Goal: Task Accomplishment & Management: Use online tool/utility

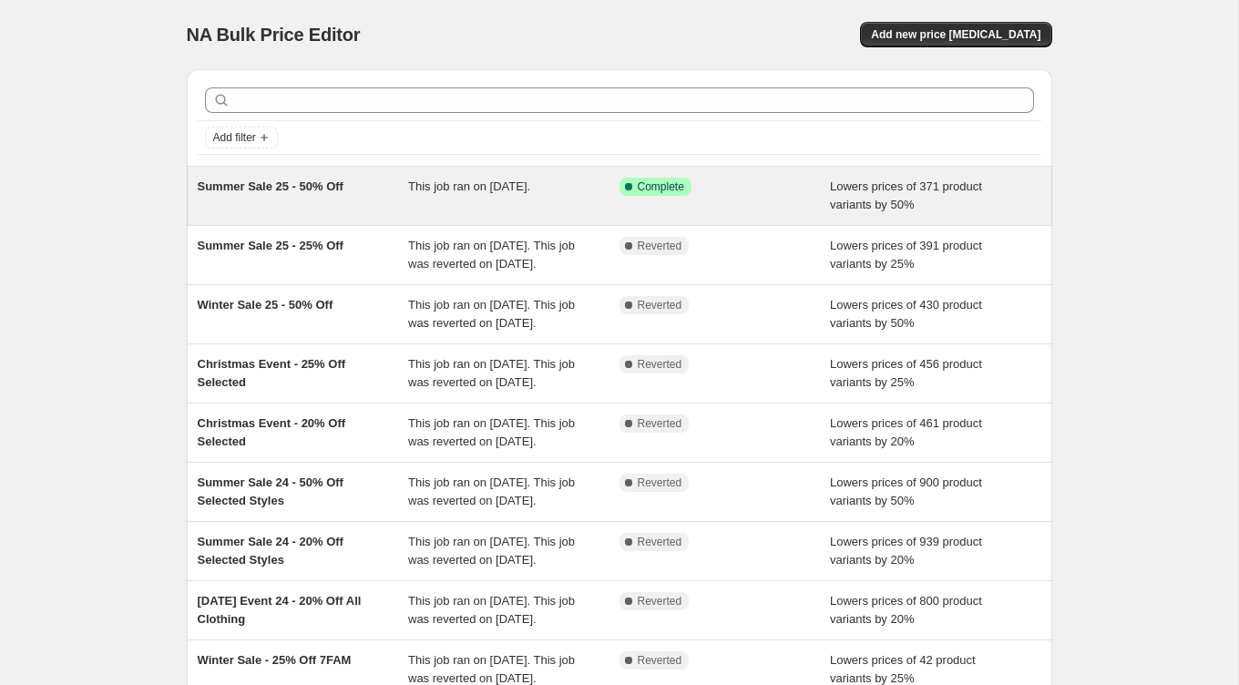
click at [322, 182] on span "Summer Sale 25 - 50% Off" at bounding box center [271, 186] width 146 height 14
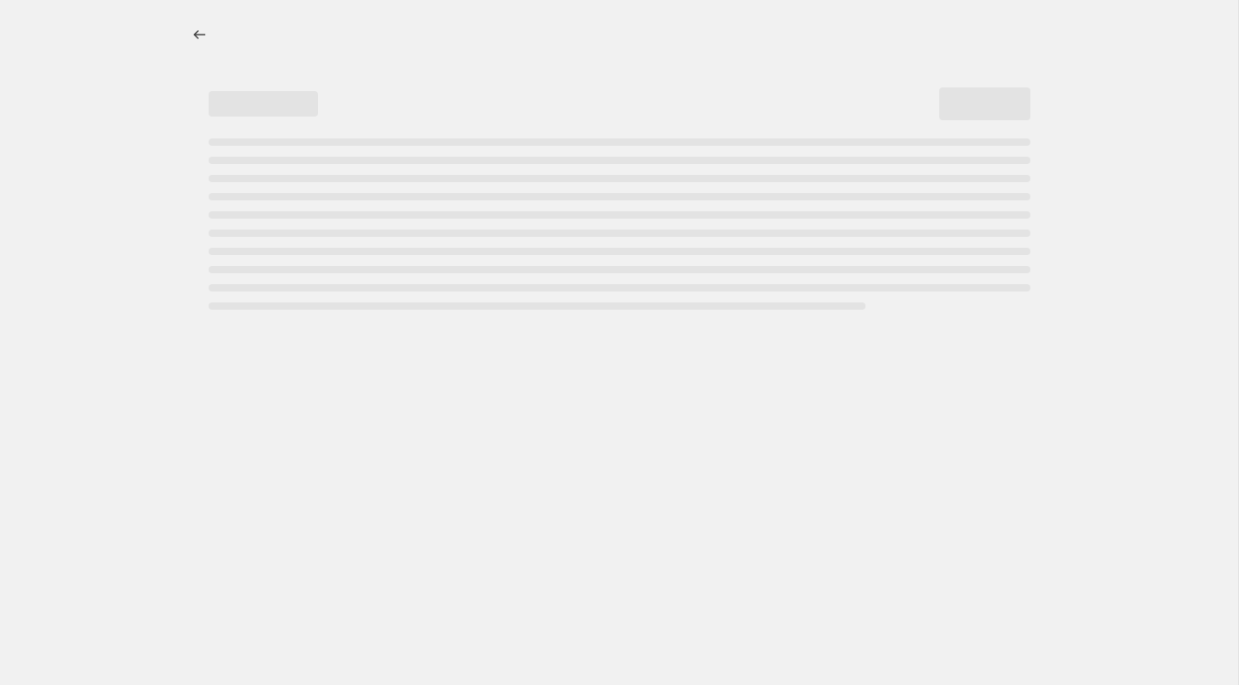
select select "percentage"
select select "collection"
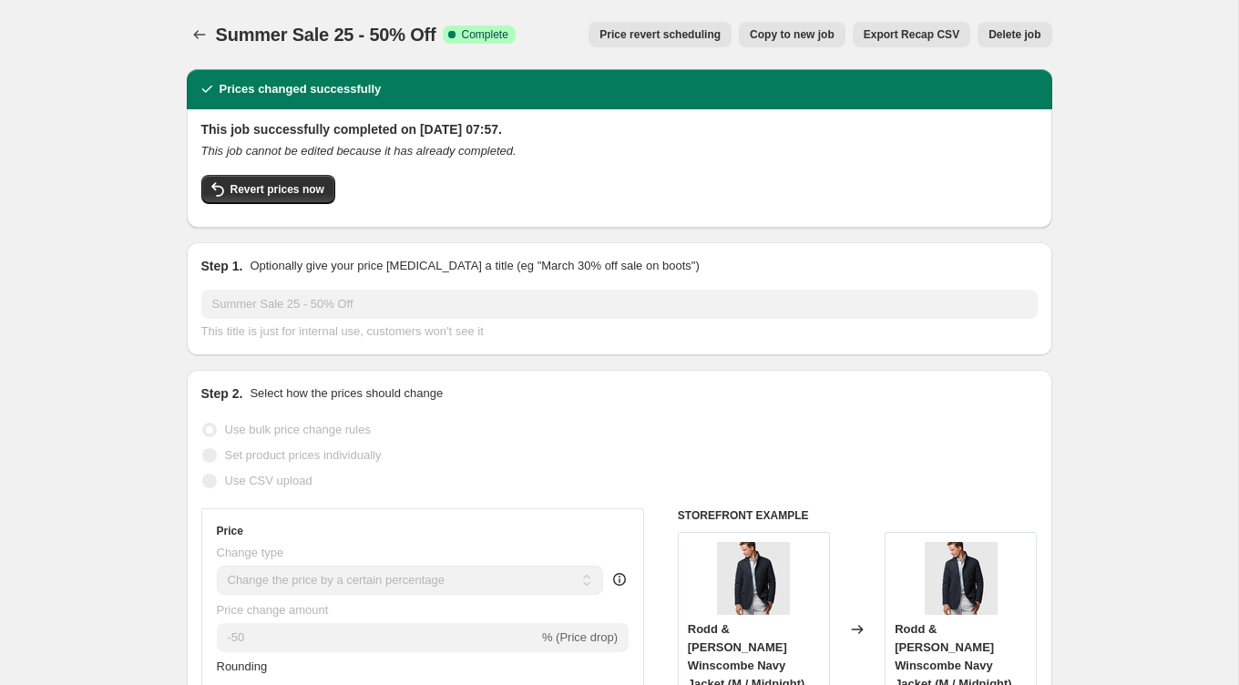
click at [644, 31] on span "Price revert scheduling" at bounding box center [659, 34] width 121 height 15
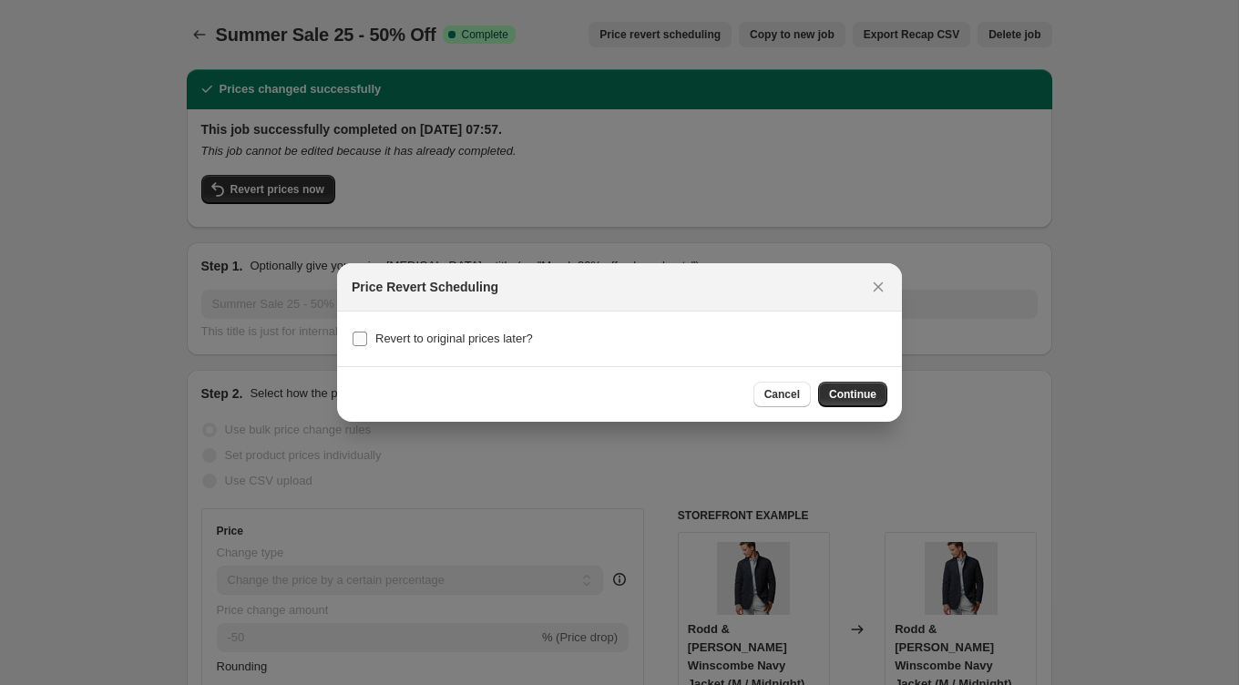
click at [482, 332] on span "Revert to original prices later?" at bounding box center [454, 339] width 158 height 14
click at [367, 332] on input "Revert to original prices later?" at bounding box center [360, 339] width 15 height 15
checkbox input "true"
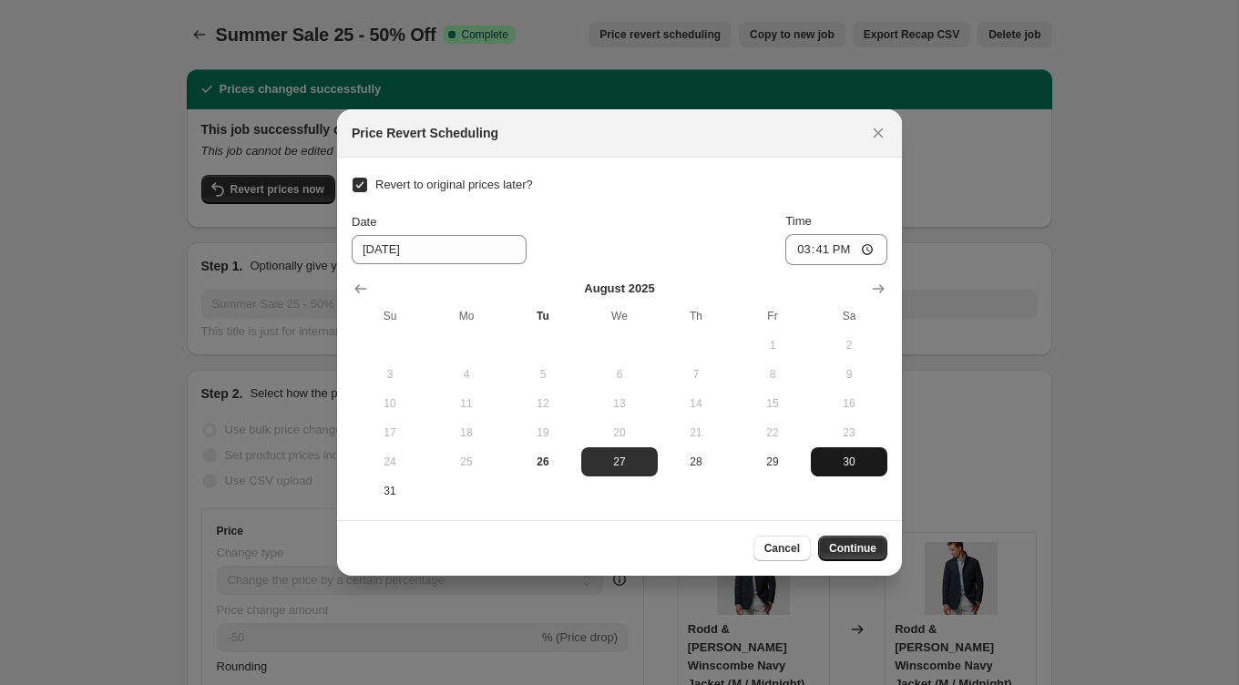
click at [847, 465] on span "30" at bounding box center [849, 462] width 62 height 15
type input "[DATE]"
click at [869, 250] on input "15:41" at bounding box center [836, 249] width 102 height 31
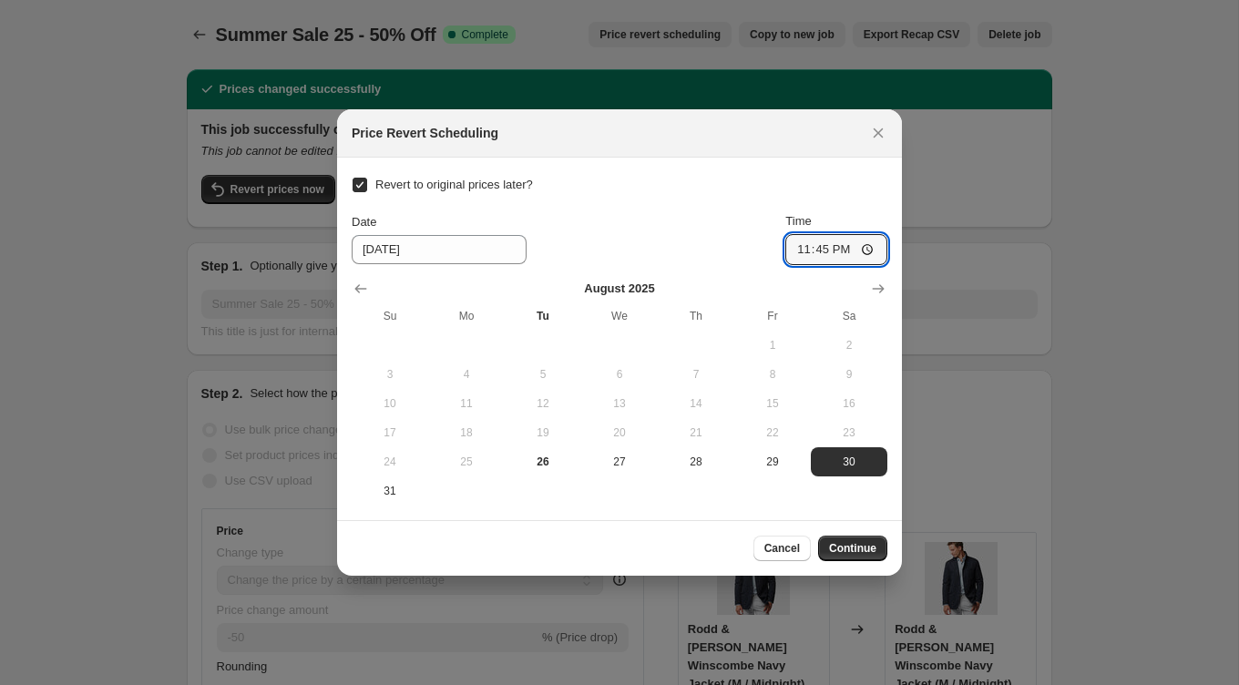
type input "23:45"
click at [884, 511] on section "Revert to original prices later? Date [DATE] Time 23:45 [DATE] Su Mo Tu We Th F…" at bounding box center [619, 339] width 565 height 363
click at [391, 492] on span "31" at bounding box center [390, 491] width 62 height 15
type input "[DATE]"
click at [827, 250] on input "23:45" at bounding box center [836, 249] width 102 height 31
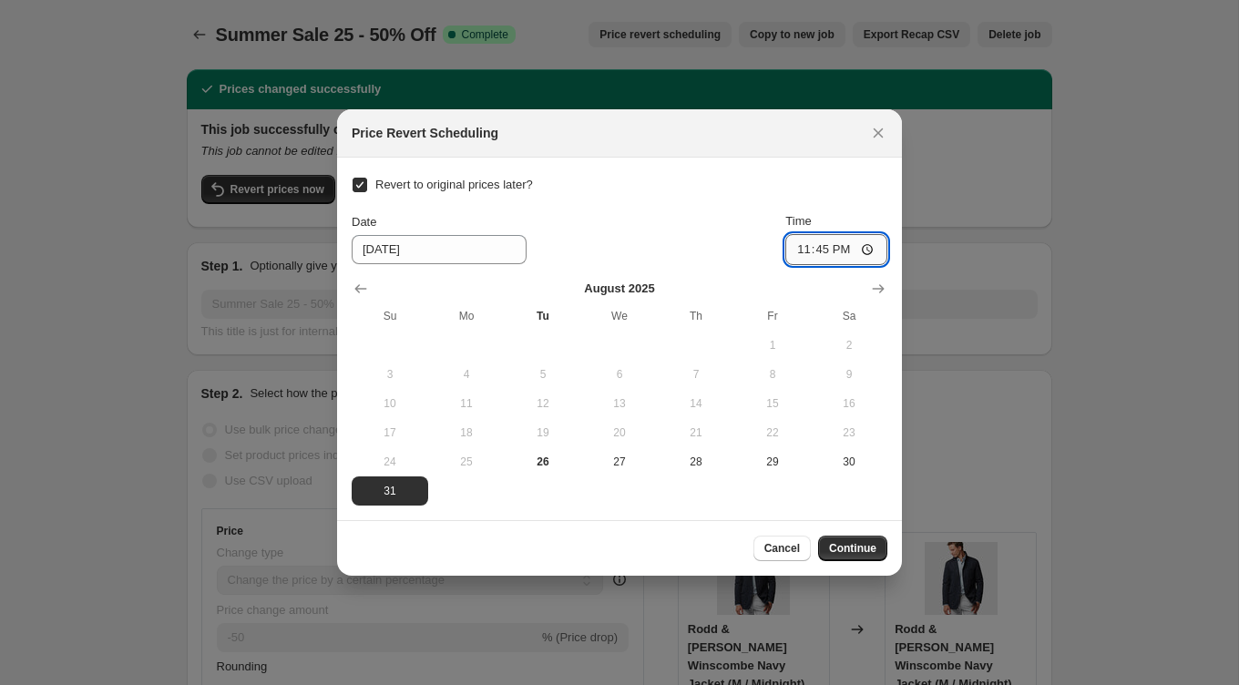
click at [865, 249] on input "23:45" at bounding box center [836, 249] width 102 height 31
type input "00:01"
click at [843, 526] on div "Cancel Continue" at bounding box center [619, 548] width 565 height 56
click at [857, 552] on span "Continue" at bounding box center [852, 548] width 47 height 15
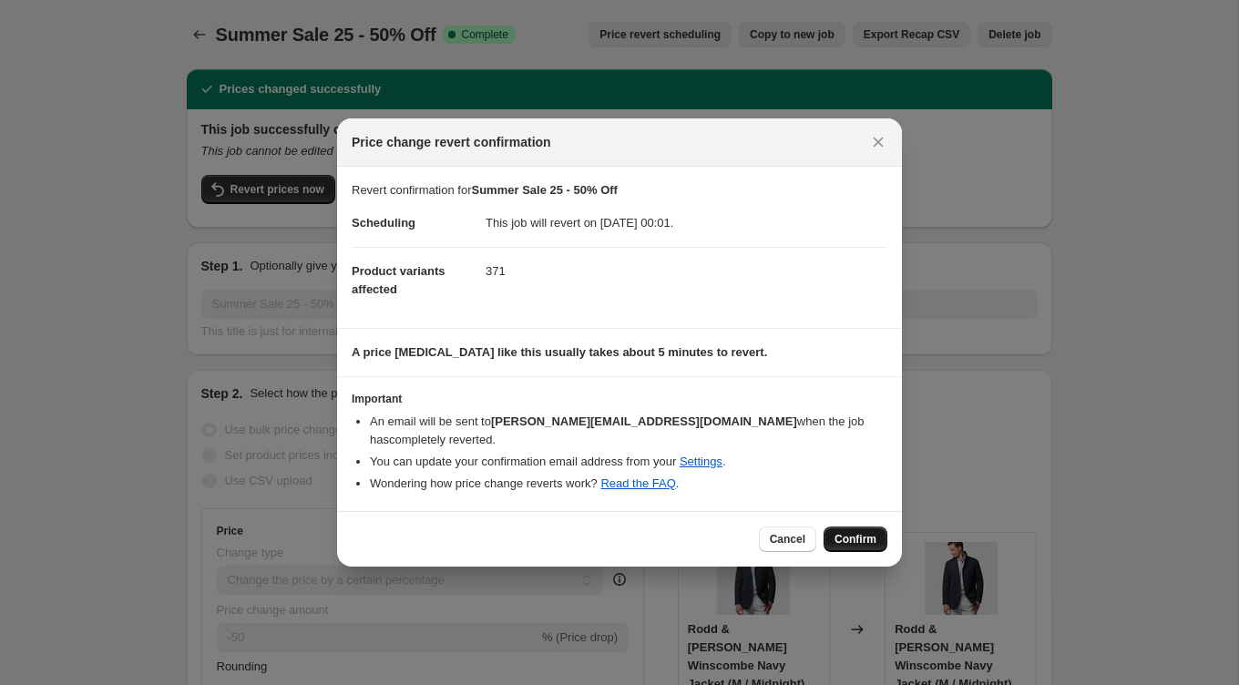
click at [864, 535] on span "Confirm" at bounding box center [855, 539] width 42 height 15
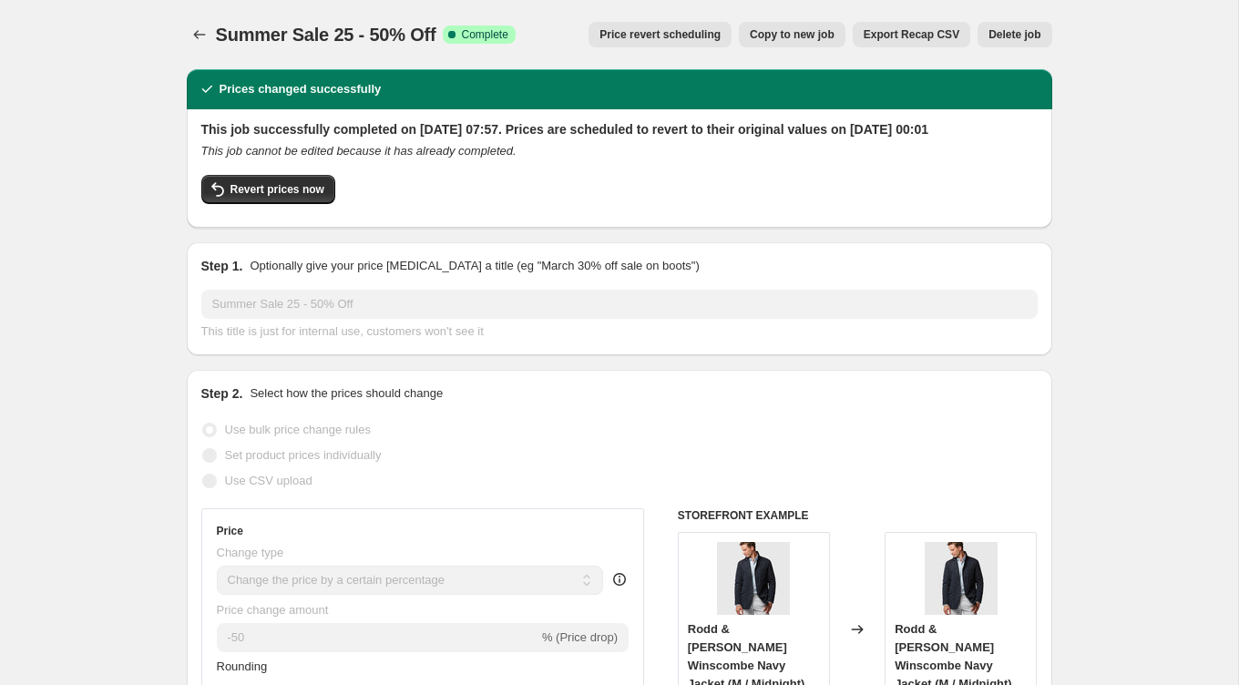
click at [679, 44] on button "Price revert scheduling" at bounding box center [659, 35] width 143 height 26
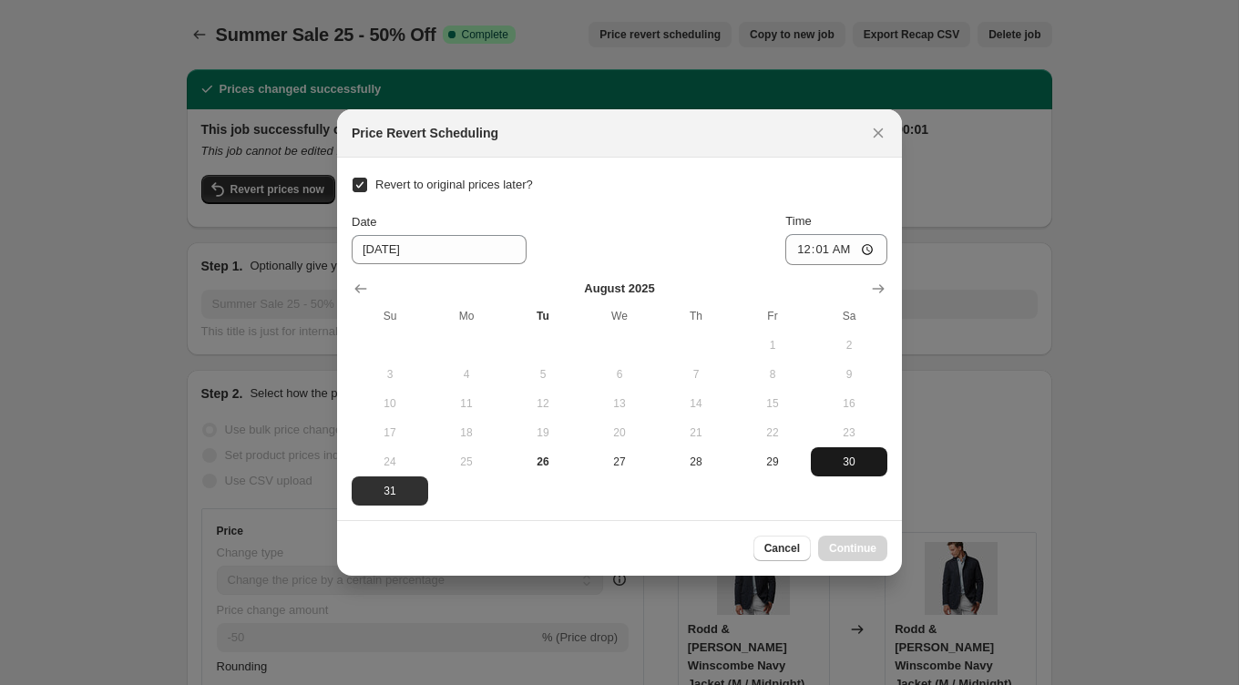
click at [839, 458] on span "30" at bounding box center [849, 462] width 62 height 15
type input "[DATE]"
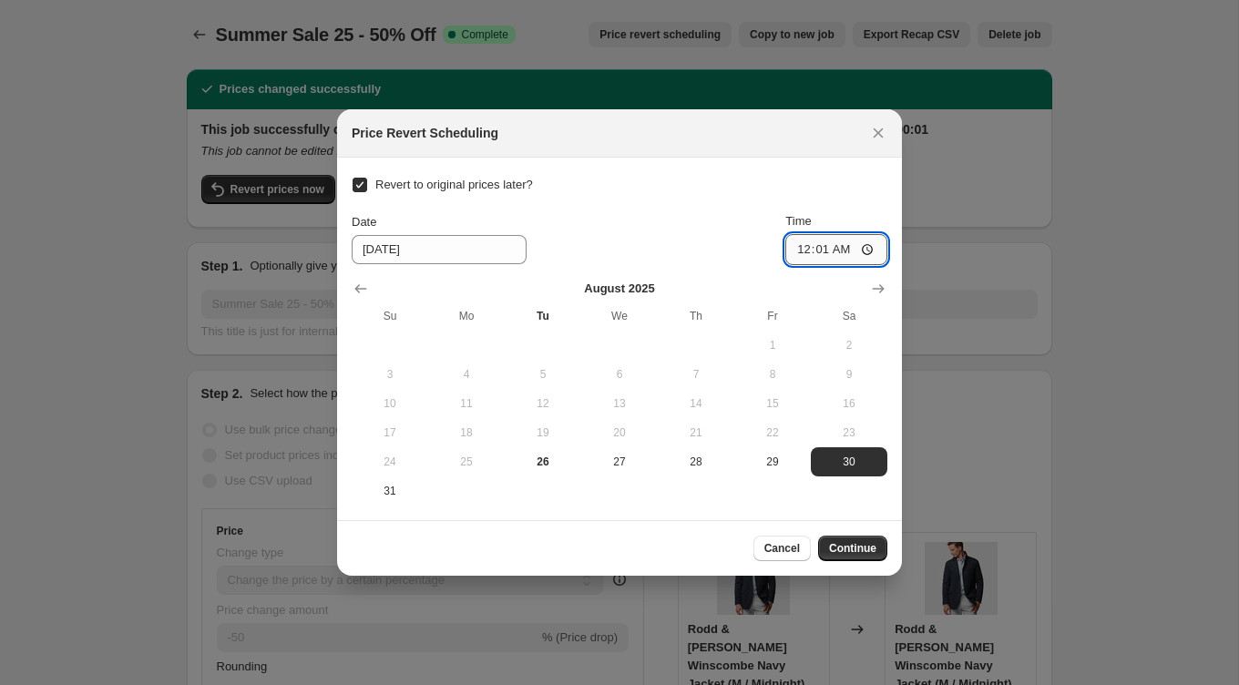
click at [831, 255] on input "00:01" at bounding box center [836, 249] width 102 height 31
type input "23:59"
click at [864, 548] on span "Continue" at bounding box center [852, 548] width 47 height 15
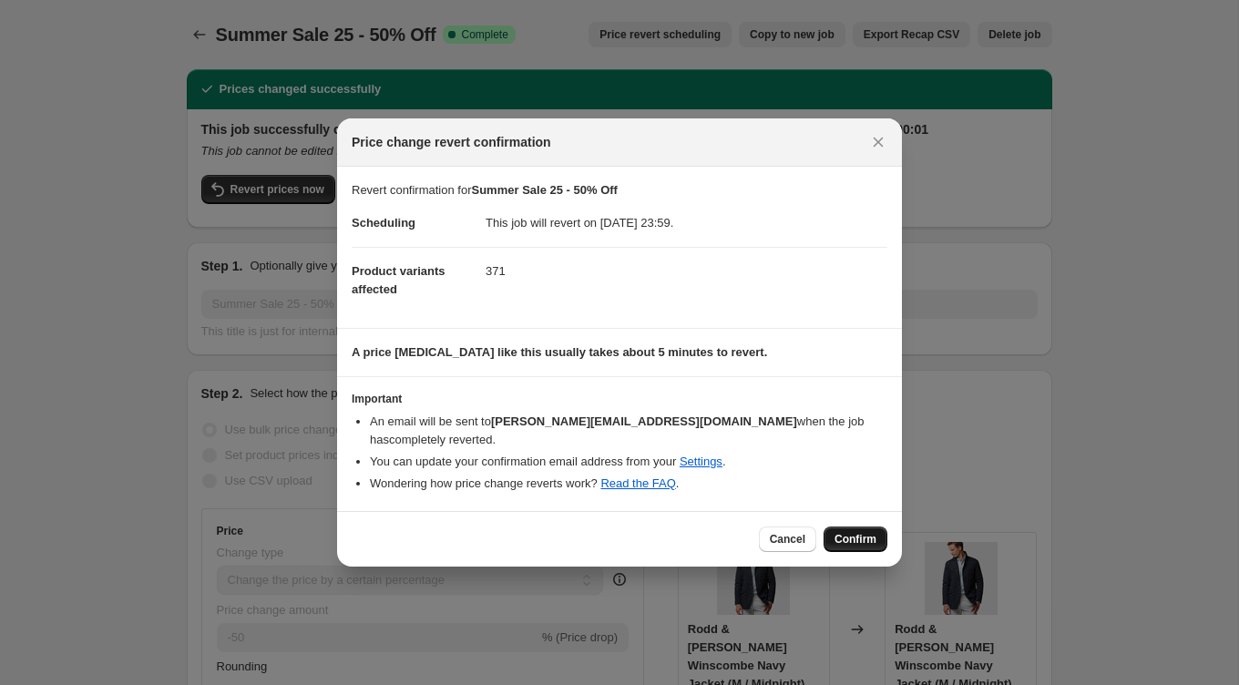
click at [862, 532] on span "Confirm" at bounding box center [855, 539] width 42 height 15
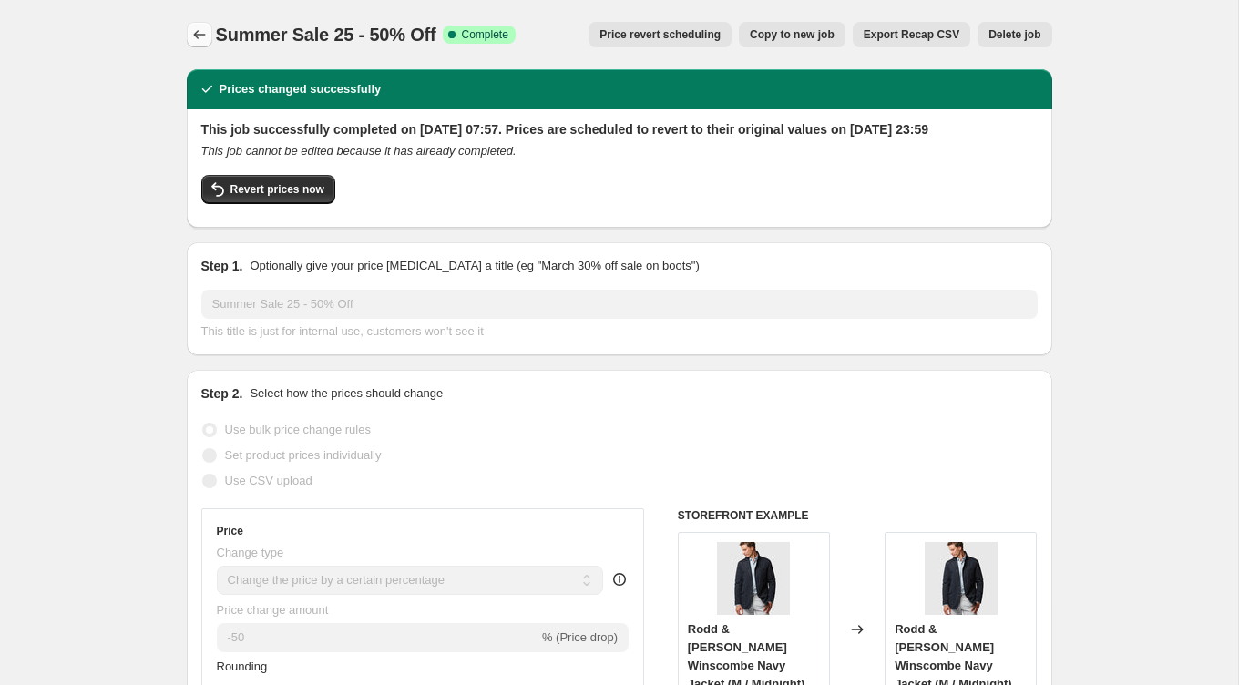
click at [189, 32] on button "Price change jobs" at bounding box center [200, 35] width 26 height 26
